Goal: Transaction & Acquisition: Purchase product/service

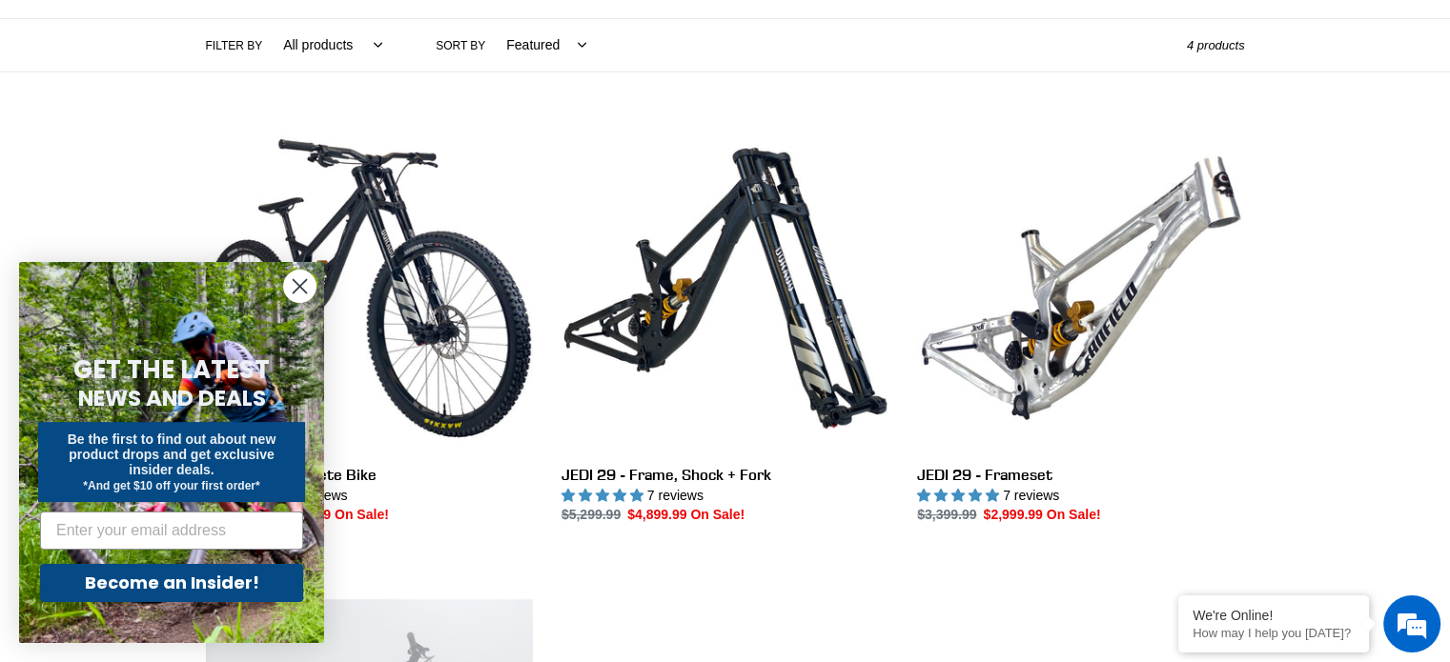
scroll to position [431, 0]
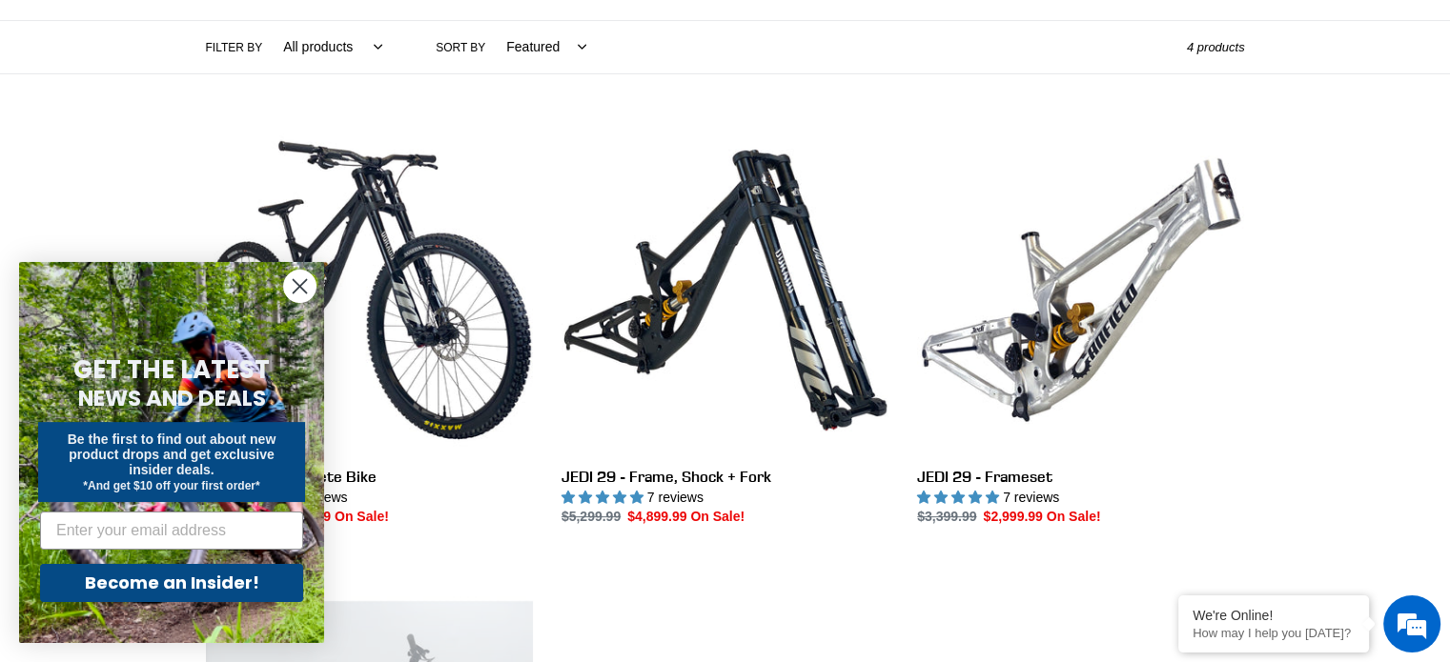
click at [290, 296] on circle "Close dialog" at bounding box center [299, 286] width 31 height 31
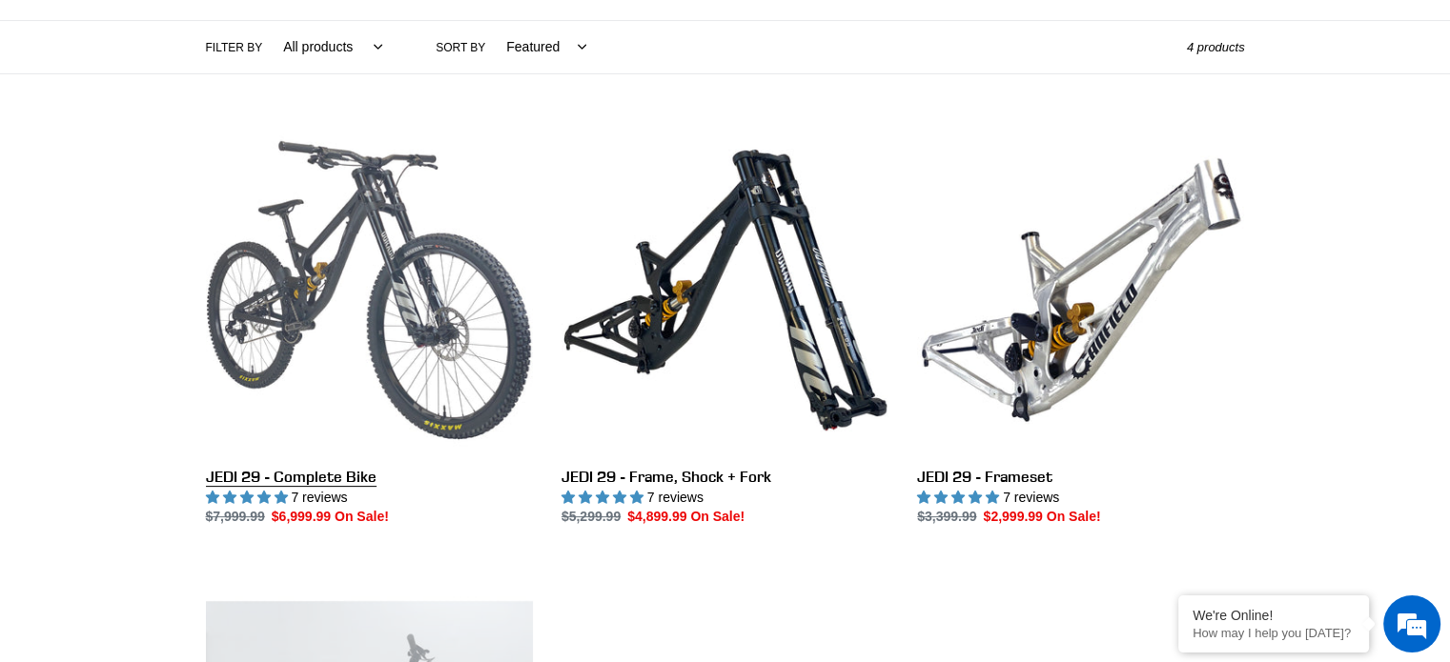
click at [321, 315] on link "JEDI 29 - Complete Bike" at bounding box center [369, 327] width 327 height 401
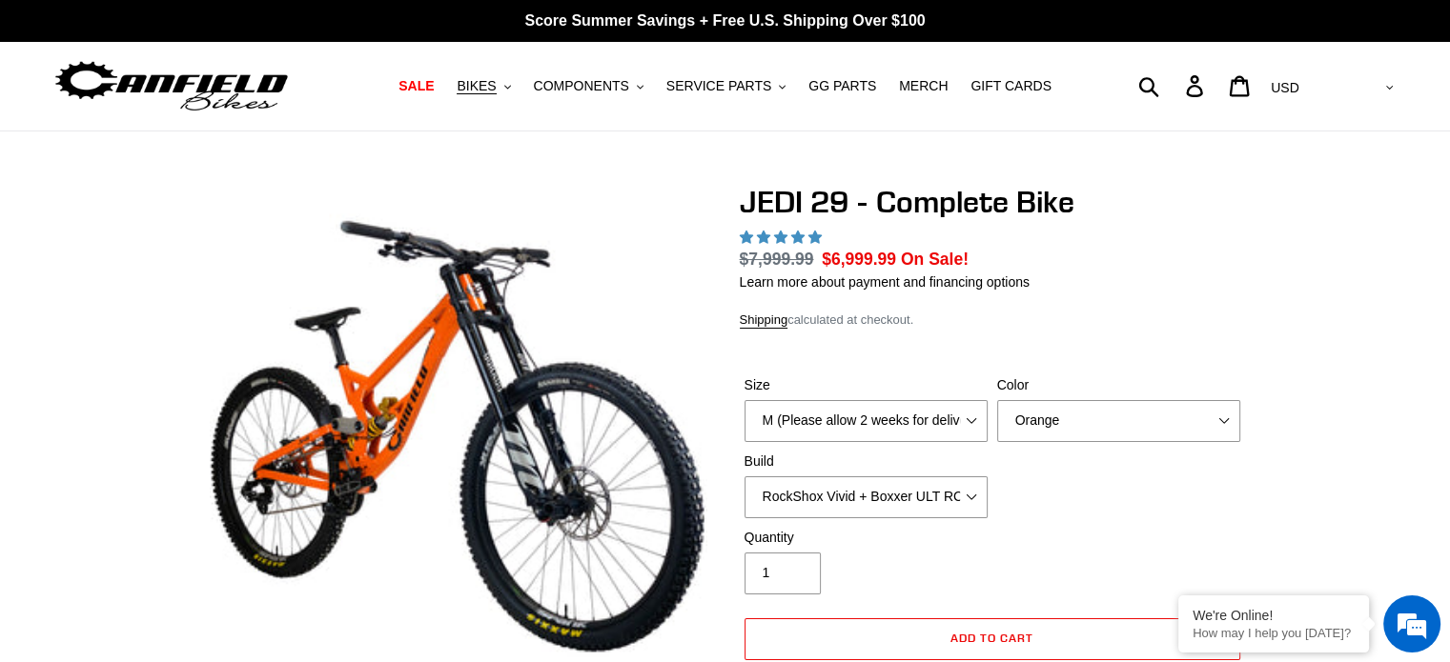
select select "highest-rating"
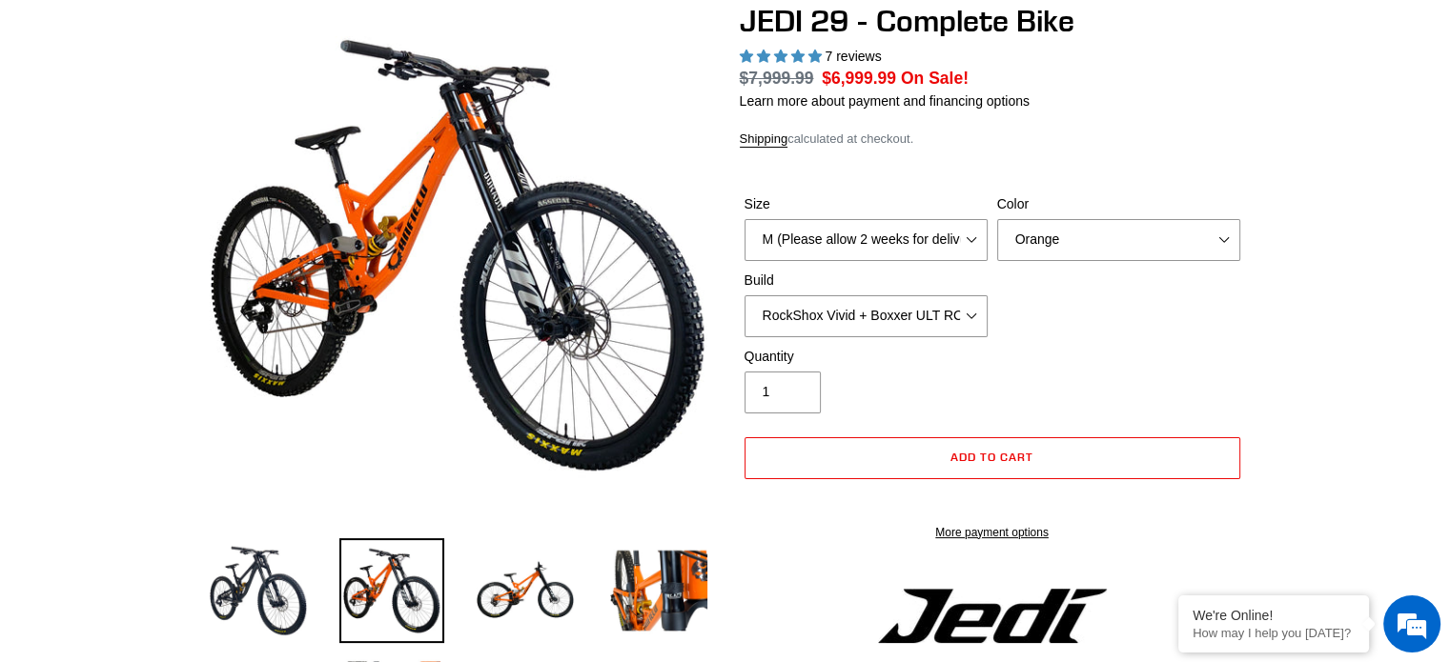
scroll to position [185, 0]
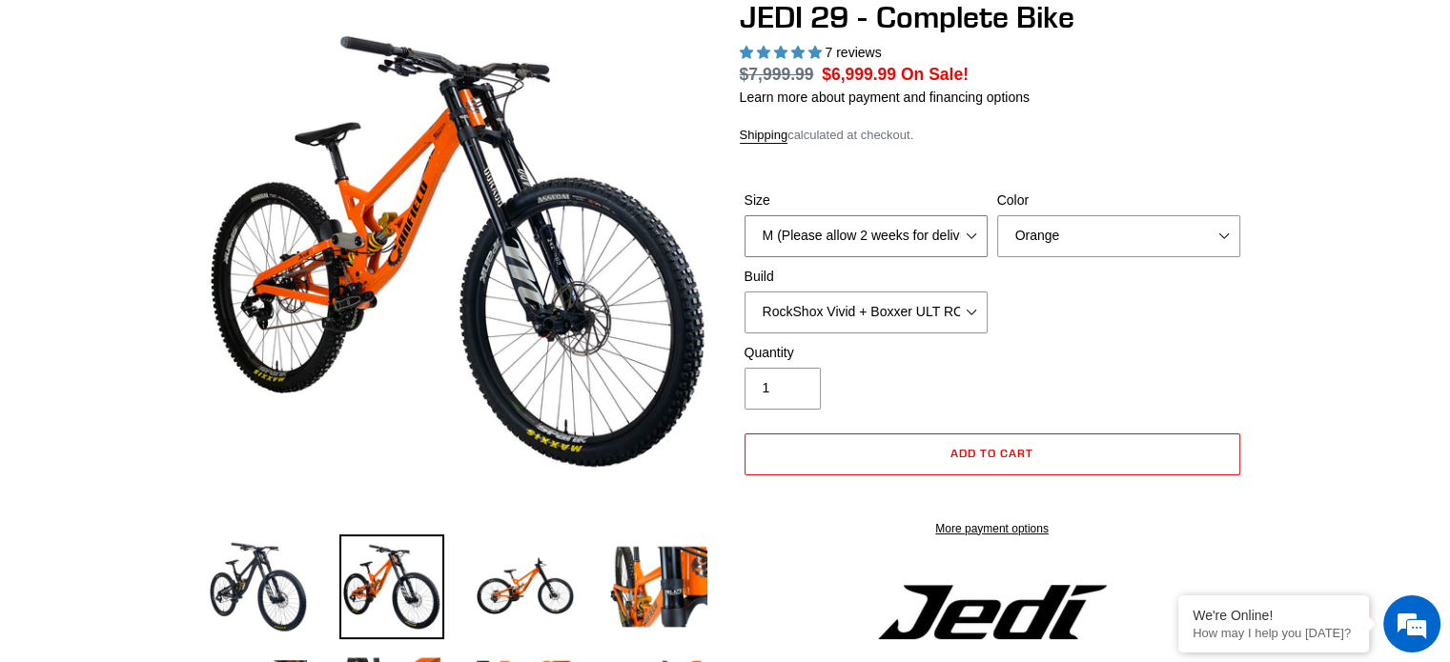
click at [865, 241] on select "M (Please allow 2 weeks for delivery) L (Please allow 2 weeks for delivery) XL …" at bounding box center [865, 236] width 243 height 42
select select "L (Please allow 2 weeks for delivery)"
click at [744, 215] on select "M (Please allow 2 weeks for delivery) L (Please allow 2 weeks for delivery) XL …" at bounding box center [865, 236] width 243 height 42
click at [865, 320] on select "RockShox Vivid + Boxxer ULT RC2 C3 200 + SRAM XO RockShox Vivid + Boxxer ULT RC…" at bounding box center [865, 313] width 243 height 42
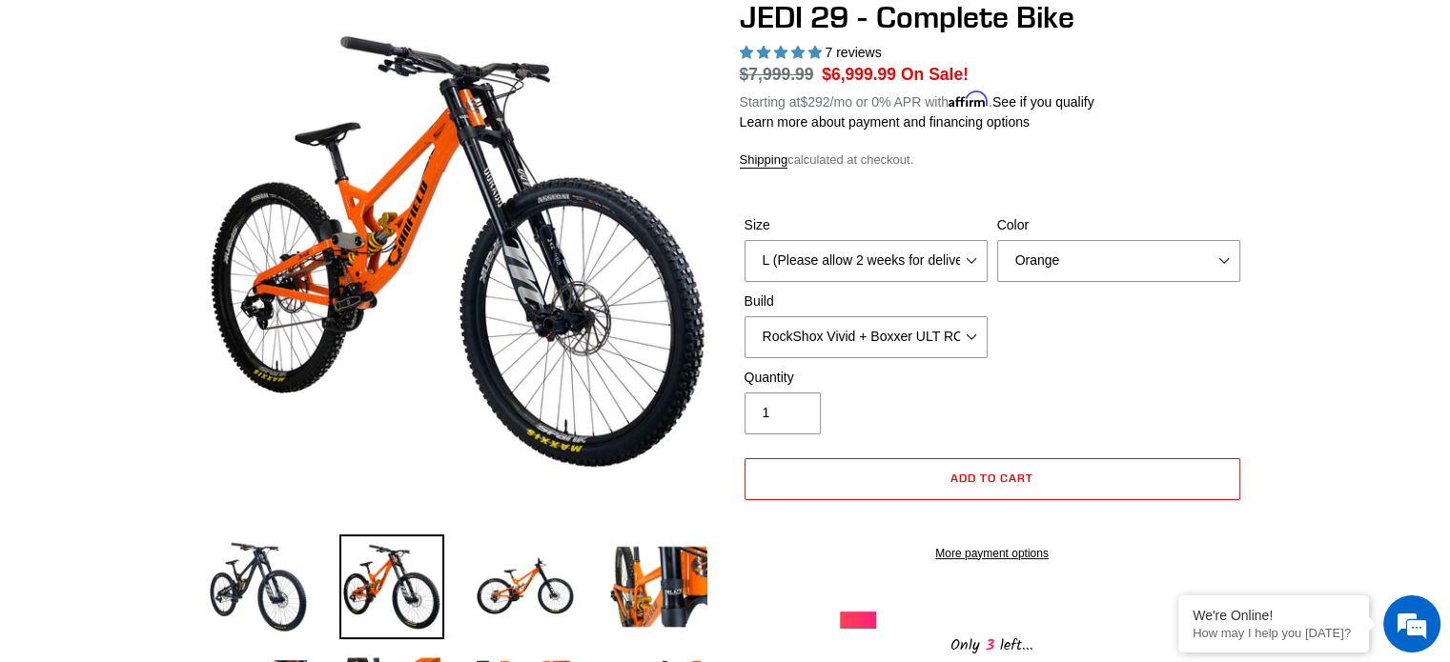
click at [1083, 319] on div "Size M (Please allow 2 weeks for delivery) L (Please allow 2 weeks for delivery…" at bounding box center [992, 291] width 505 height 152
click at [937, 324] on select "RockShox Vivid + Boxxer ULT RC2 C3 200 + SRAM XO RockShox Vivid + Boxxer ULT RC…" at bounding box center [865, 337] width 243 height 42
click at [744, 316] on select "RockShox Vivid + Boxxer ULT RC2 C3 200 + SRAM XO RockShox Vivid + Boxxer ULT RC…" at bounding box center [865, 337] width 243 height 42
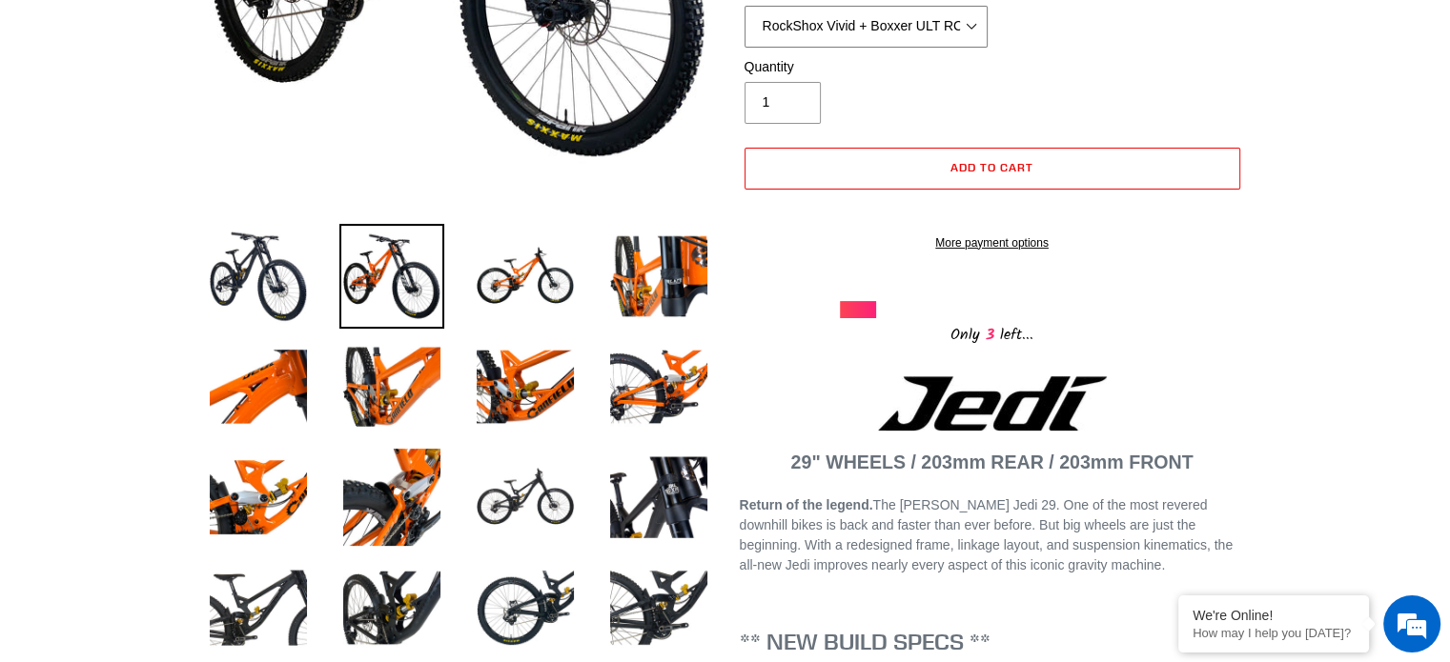
scroll to position [503, 0]
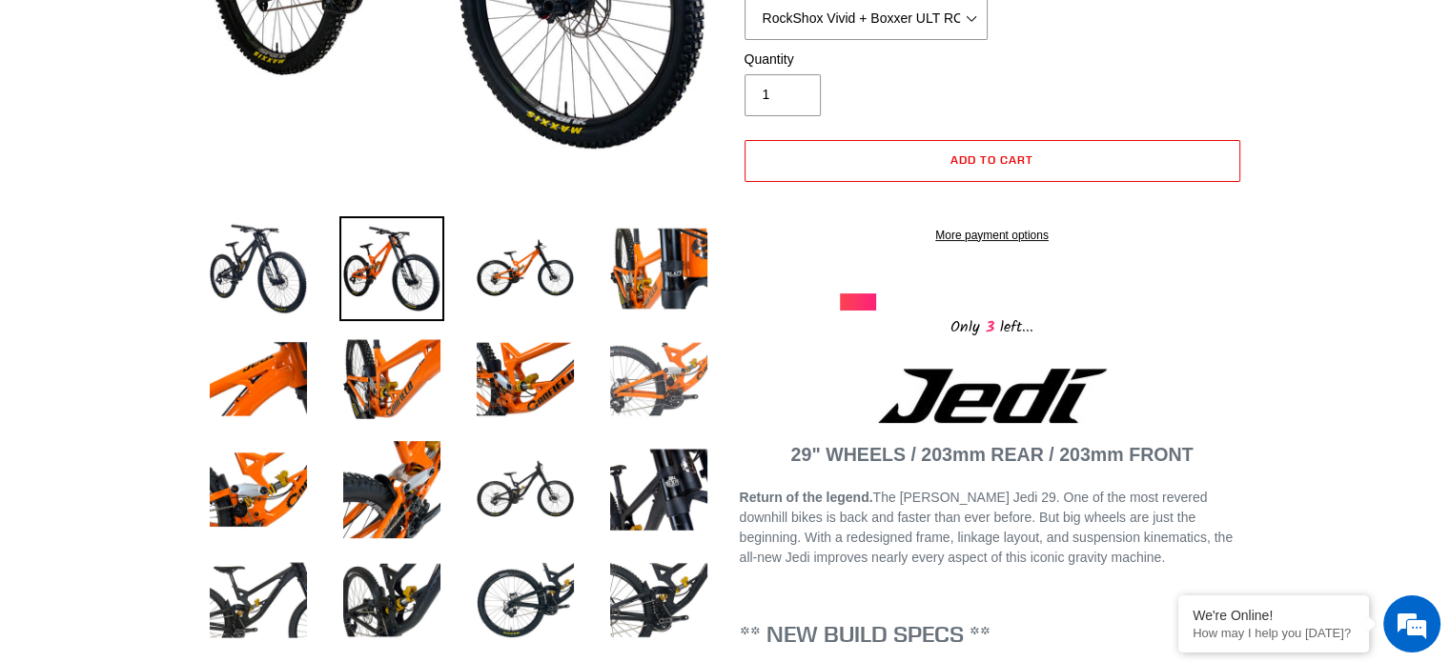
click at [651, 385] on img at bounding box center [658, 379] width 105 height 105
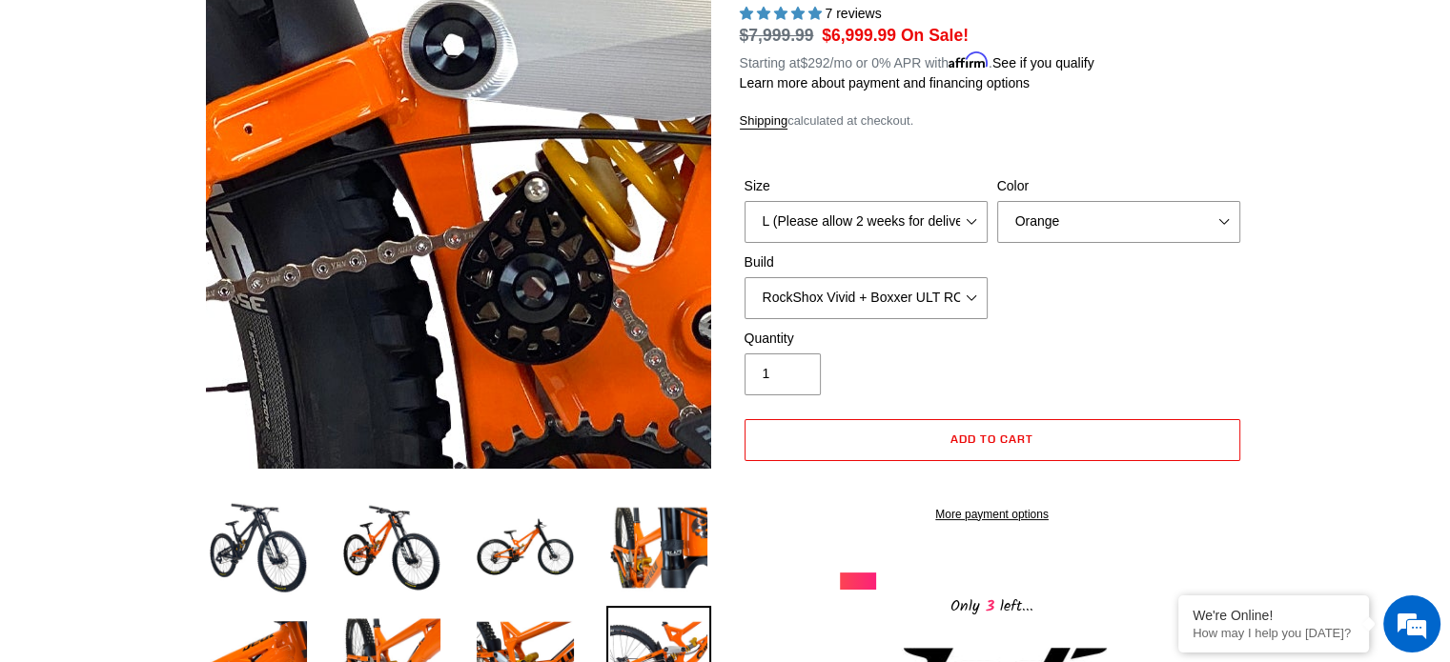
scroll to position [225, 0]
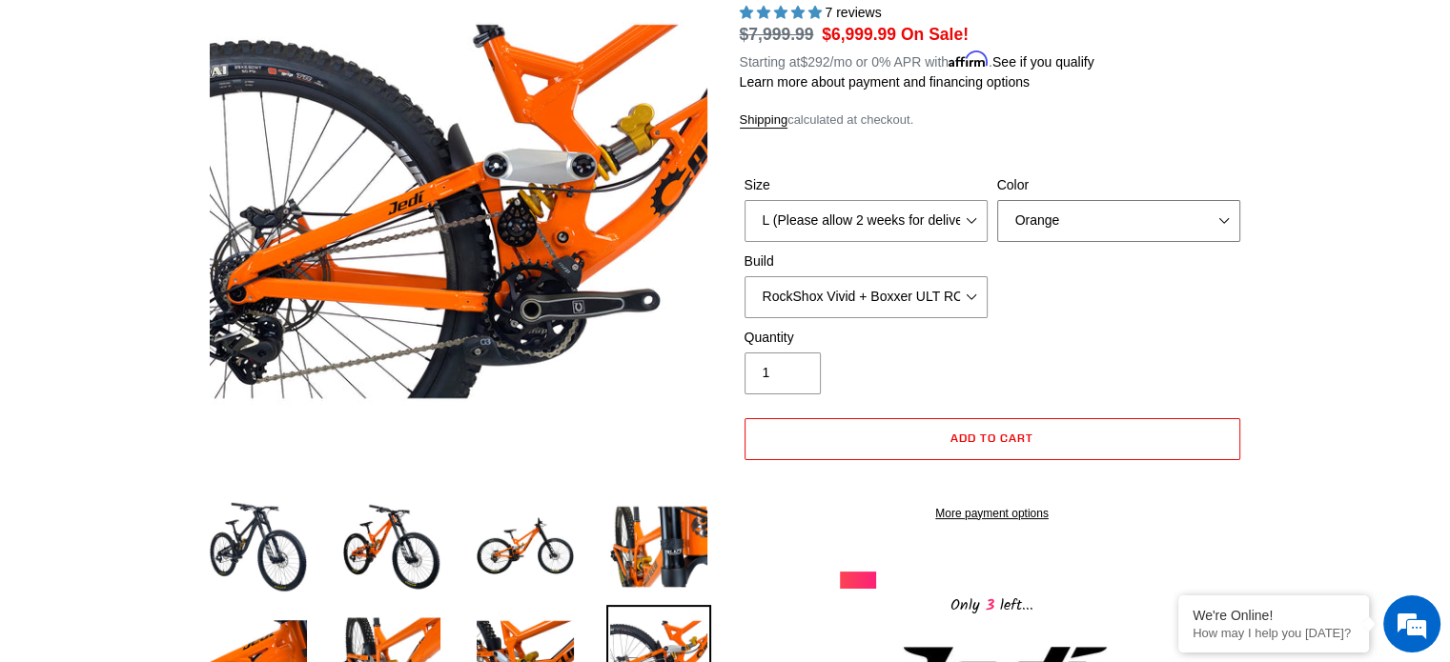
click at [1054, 228] on select "Orange Stealth Black Raw" at bounding box center [1118, 221] width 243 height 42
click at [997, 200] on select "Orange Stealth Black Raw" at bounding box center [1118, 221] width 243 height 42
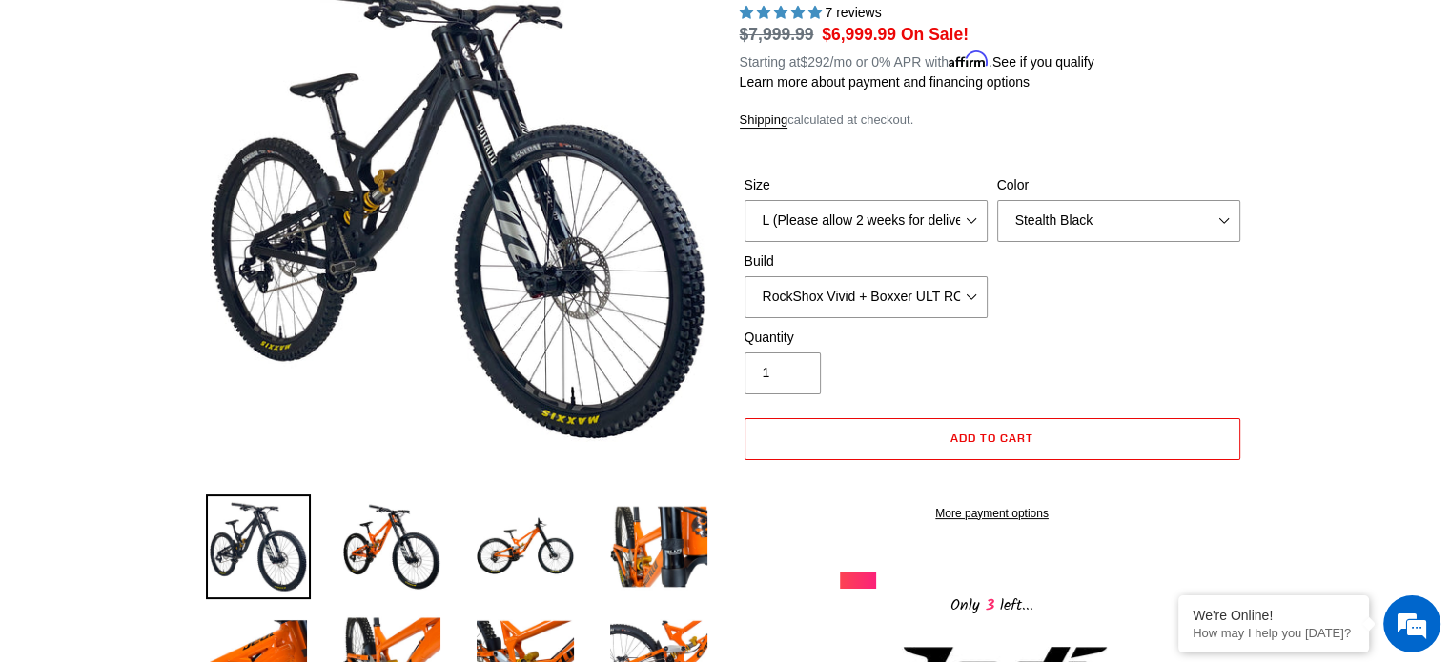
click at [1071, 195] on div "Color Orange Stealth Black Raw" at bounding box center [1118, 208] width 253 height 67
click at [1078, 213] on select "Orange Stealth Black Raw" at bounding box center [1118, 221] width 243 height 42
select select "Raw"
click at [997, 200] on select "Orange Stealth Black Raw" at bounding box center [1118, 221] width 243 height 42
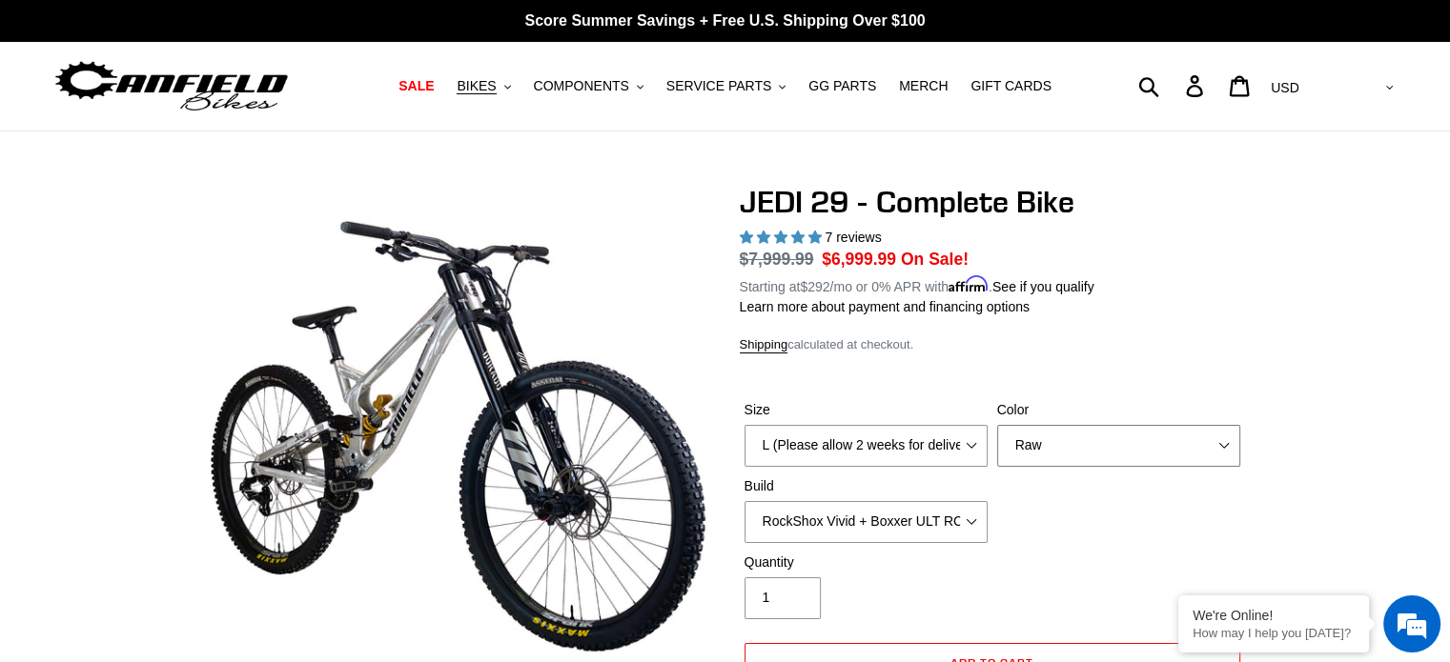
scroll to position [59, 0]
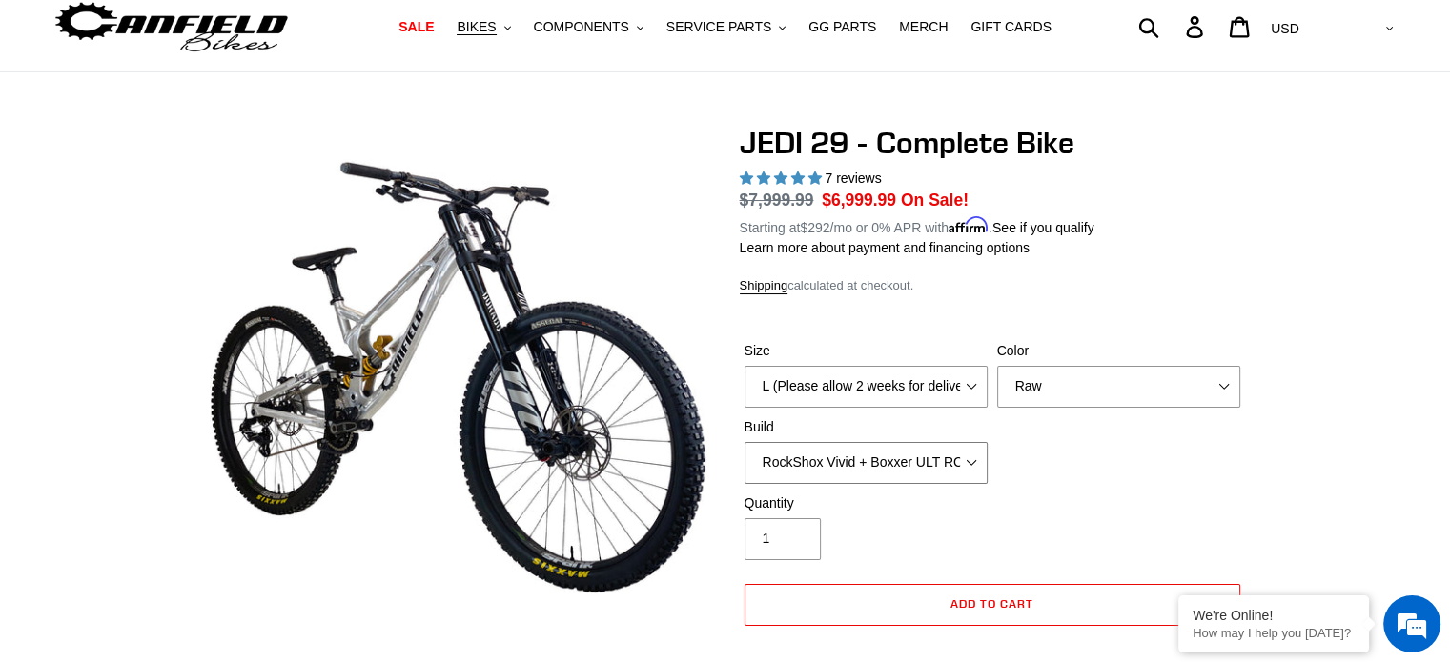
click at [930, 472] on select "RockShox Vivid + Boxxer ULT RC2 C3 200 + SRAM XO RockShox Vivid + Boxxer ULT RC…" at bounding box center [865, 463] width 243 height 42
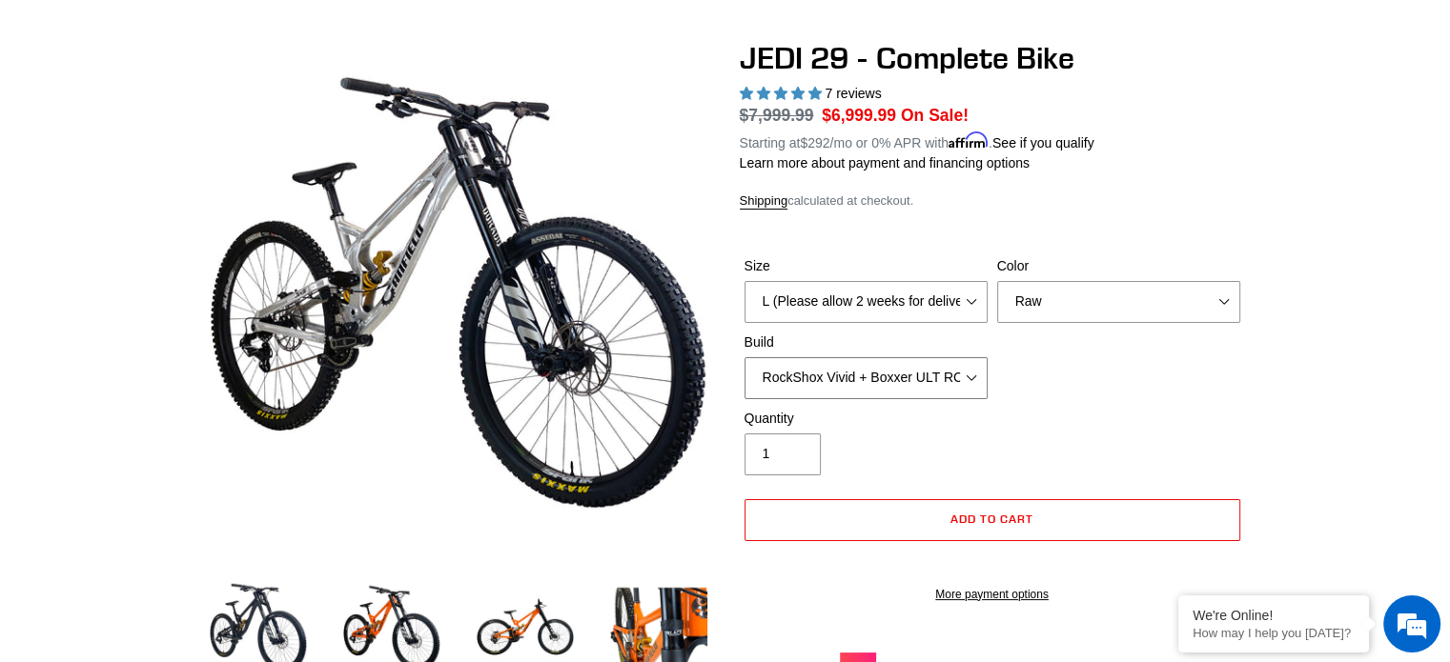
scroll to position [145, 0]
click at [929, 370] on select "RockShox Vivid + Boxxer ULT RC2 C3 200 + SRAM XO RockShox Vivid + Boxxer ULT RC…" at bounding box center [865, 377] width 243 height 42
click at [744, 356] on select "RockShox Vivid + Boxxer ULT RC2 C3 200 + SRAM XO RockShox Vivid + Boxxer ULT RC…" at bounding box center [865, 377] width 243 height 42
click at [976, 388] on select "RockShox Vivid + Boxxer ULT RC2 C3 200 + SRAM XO RockShox Vivid + Boxxer ULT RC…" at bounding box center [865, 377] width 243 height 42
click at [744, 356] on select "RockShox Vivid + Boxxer ULT RC2 C3 200 + SRAM XO RockShox Vivid + Boxxer ULT RC…" at bounding box center [865, 377] width 243 height 42
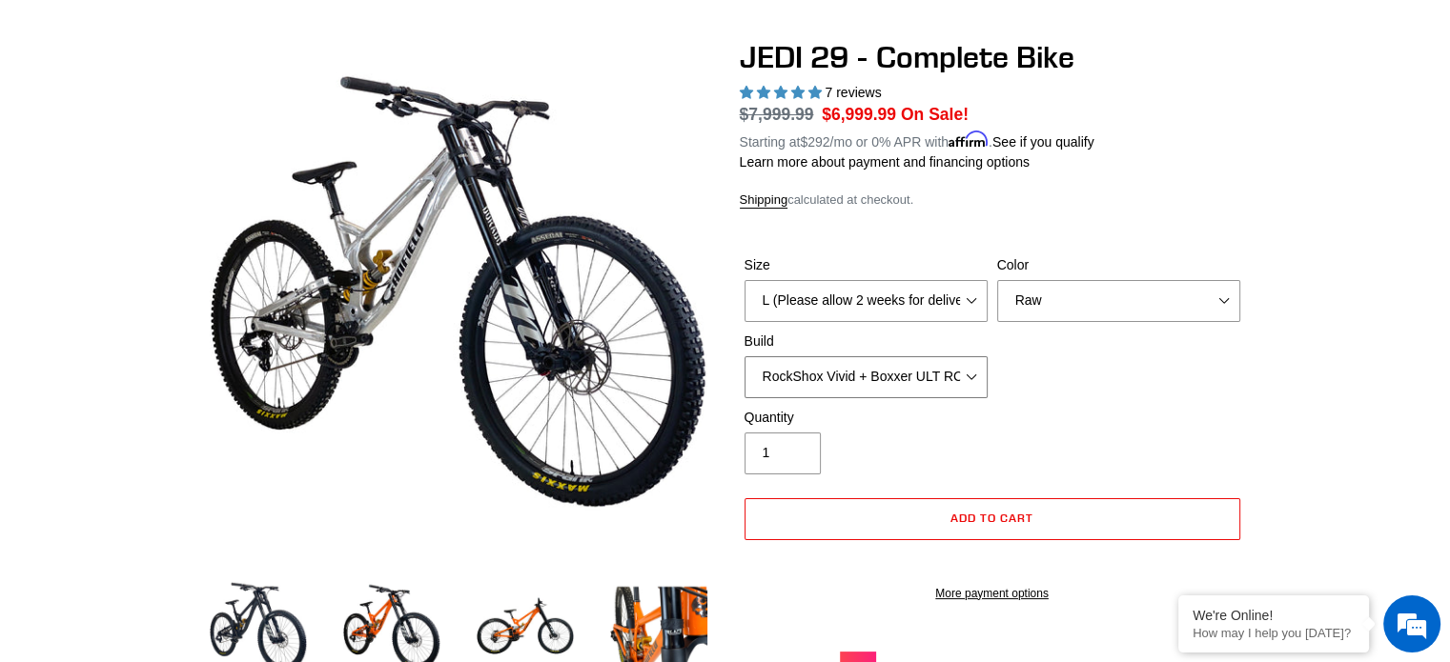
click at [950, 370] on select "RockShox Vivid + Boxxer ULT RC2 C3 200 + SRAM XO RockShox Vivid + Boxxer ULT RC…" at bounding box center [865, 377] width 243 height 42
click at [744, 356] on select "RockShox Vivid + Boxxer ULT RC2 C3 200 + SRAM XO RockShox Vivid + Boxxer ULT RC…" at bounding box center [865, 377] width 243 height 42
click at [906, 377] on select "RockShox Vivid + Boxxer ULT RC2 C3 200 + SRAM XO RockShox Vivid + Boxxer ULT RC…" at bounding box center [865, 377] width 243 height 42
click at [744, 356] on select "RockShox Vivid + Boxxer ULT RC2 C3 200 + SRAM XO RockShox Vivid + Boxxer ULT RC…" at bounding box center [865, 377] width 243 height 42
click at [888, 371] on select "RockShox Vivid + Boxxer ULT RC2 C3 200 + SRAM XO RockShox Vivid + Boxxer ULT RC…" at bounding box center [865, 377] width 243 height 42
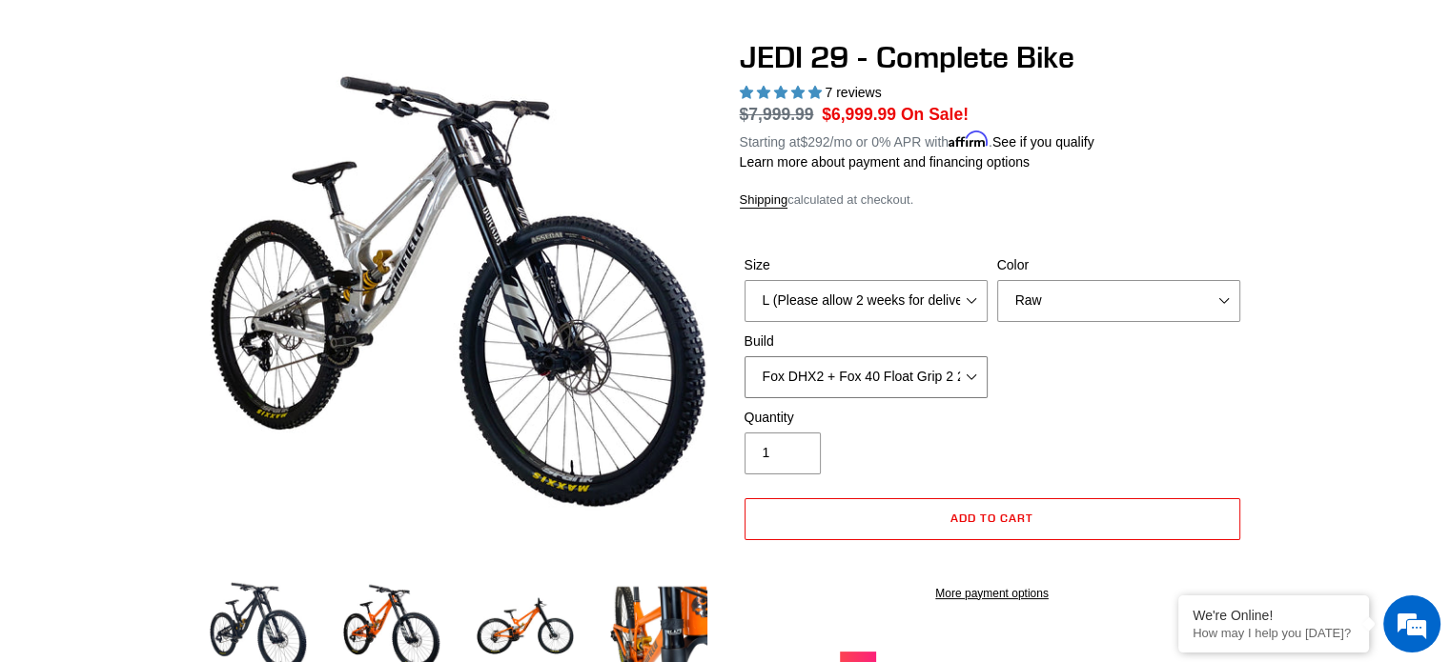
select select "Fox DHX2 + Fox 40 Float Grip 2 203 + SRAM XO"
click at [744, 356] on select "RockShox Vivid + Boxxer ULT RC2 C3 200 + SRAM XO RockShox Vivid + Boxxer ULT RC…" at bounding box center [865, 377] width 243 height 42
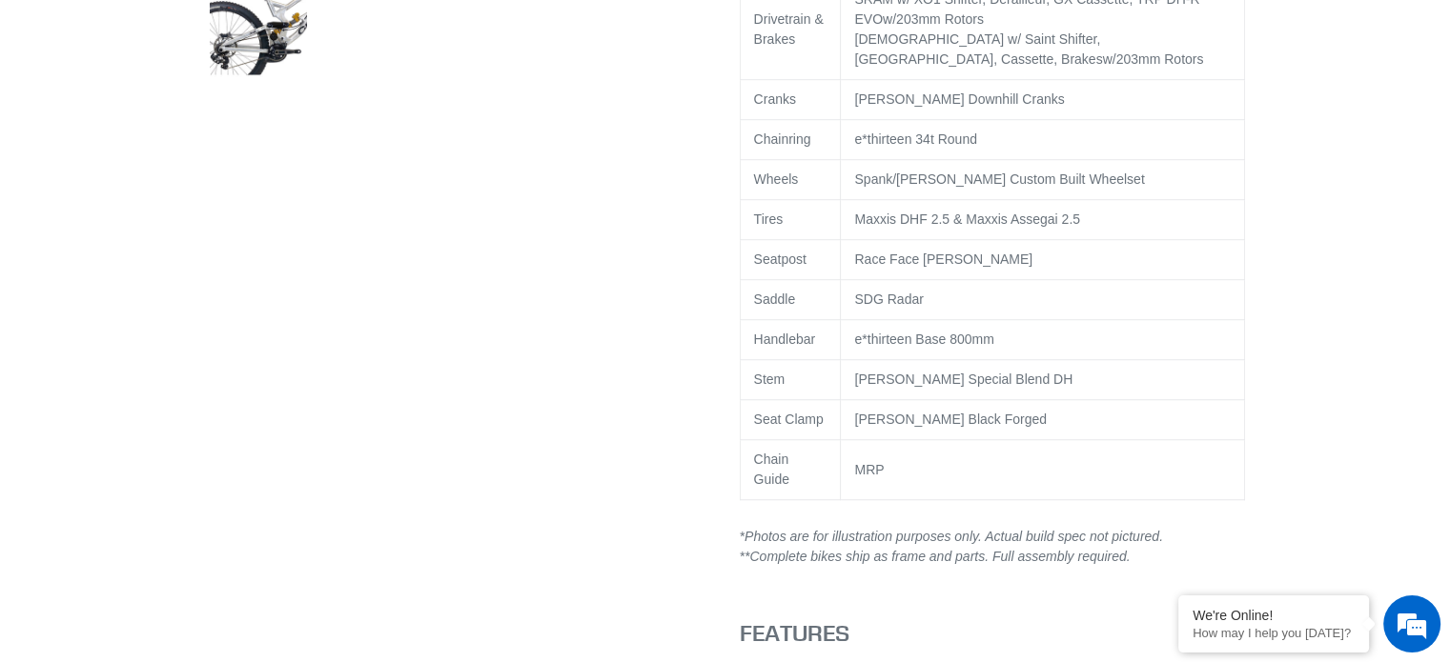
scroll to position [1394, 0]
